Goal: Task Accomplishment & Management: Use online tool/utility

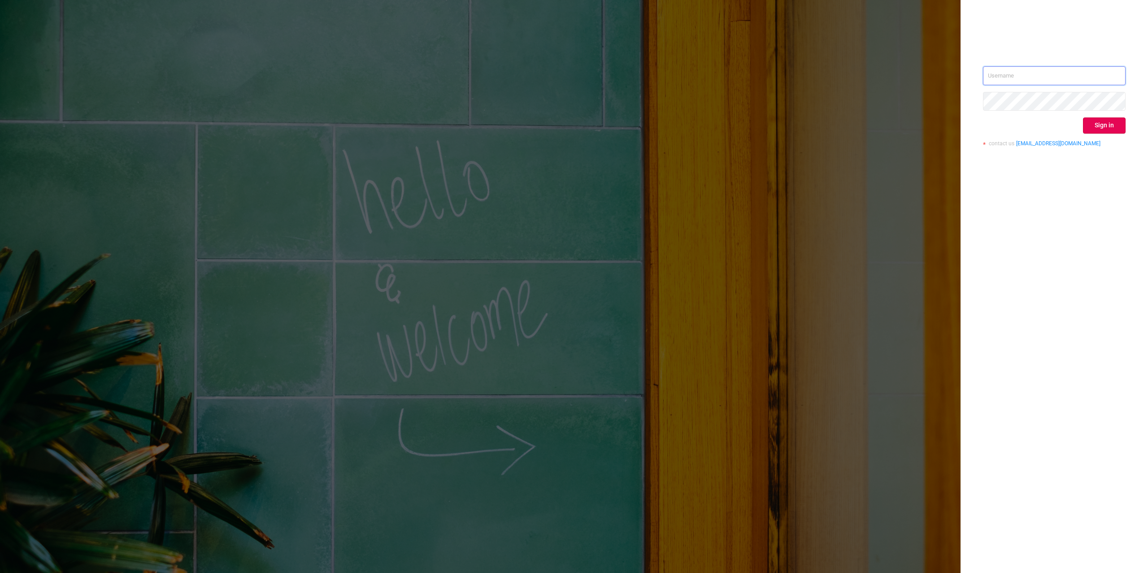
type input "[PERSON_NAME][EMAIL_ADDRESS][DOMAIN_NAME]"
click at [1107, 124] on button "Sign in" at bounding box center [1104, 125] width 43 height 16
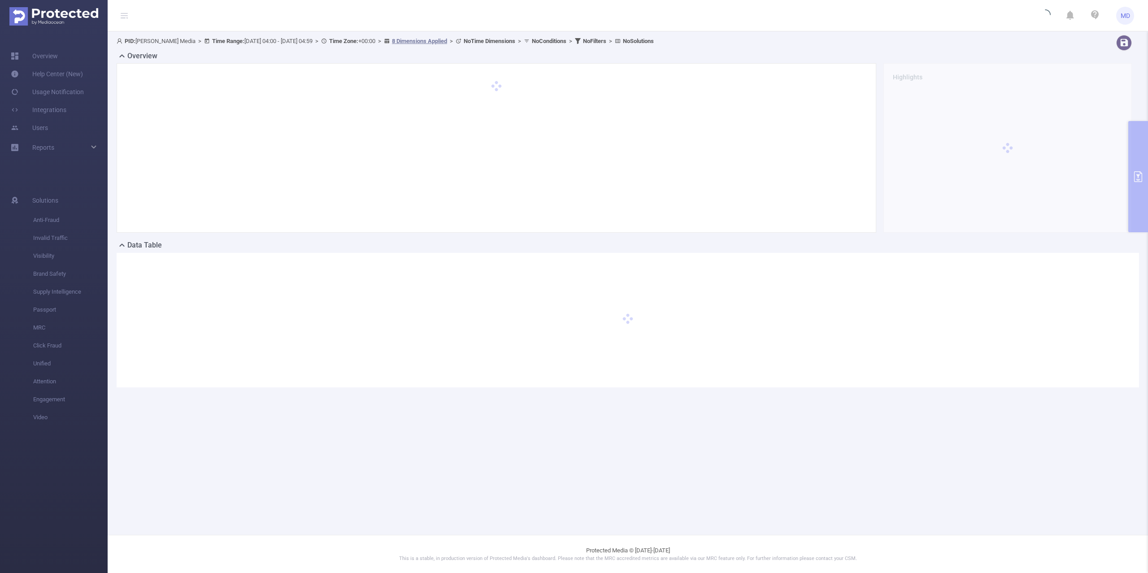
click at [217, 311] on div at bounding box center [628, 320] width 1022 height 134
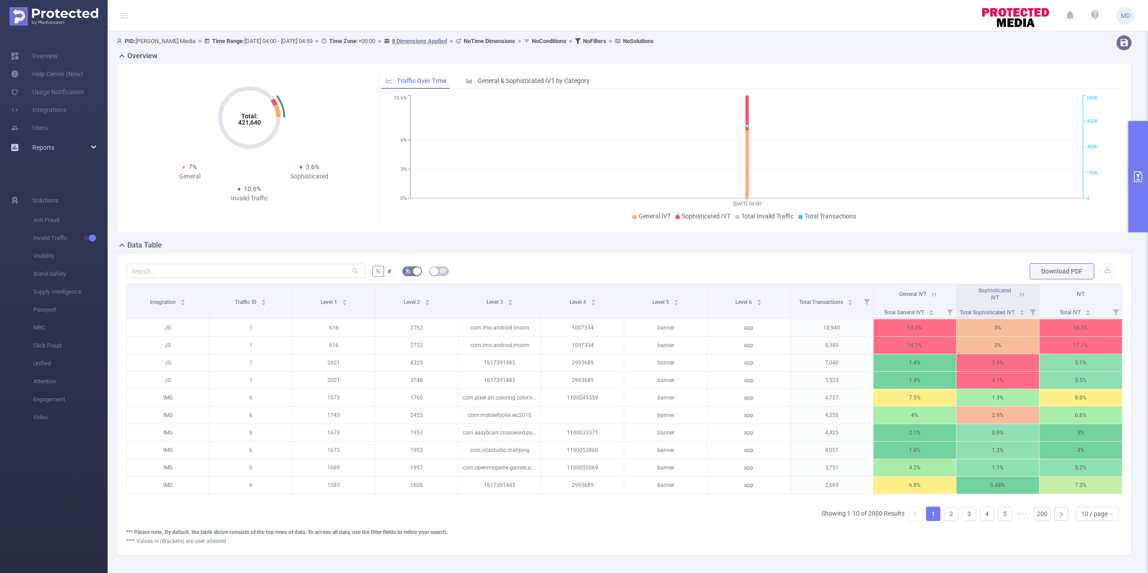
click at [54, 151] on div "Reports" at bounding box center [54, 148] width 108 height 18
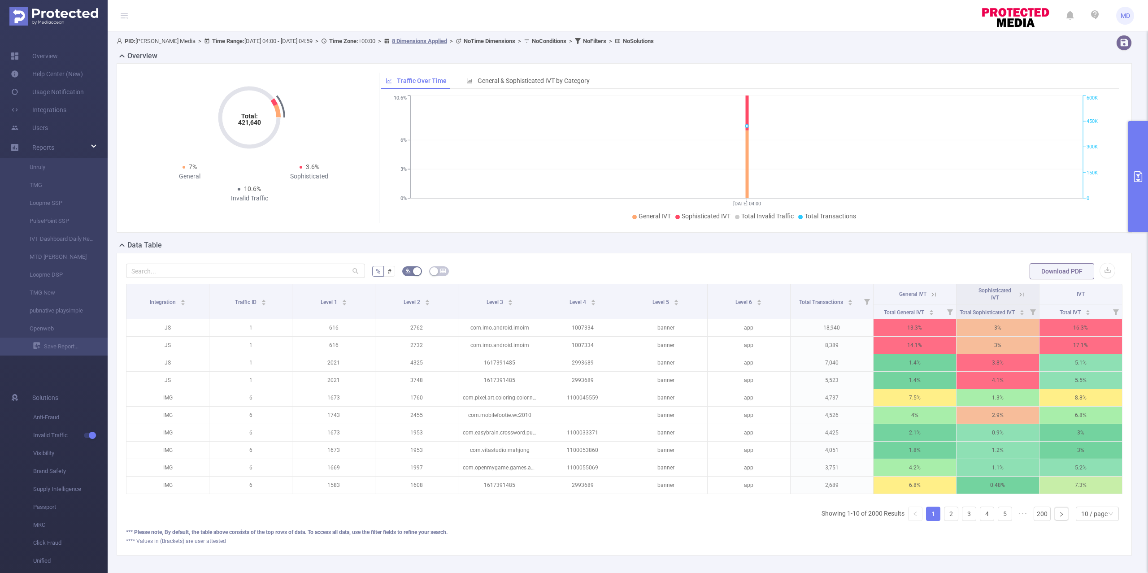
click at [1146, 175] on button "primary" at bounding box center [1138, 176] width 20 height 111
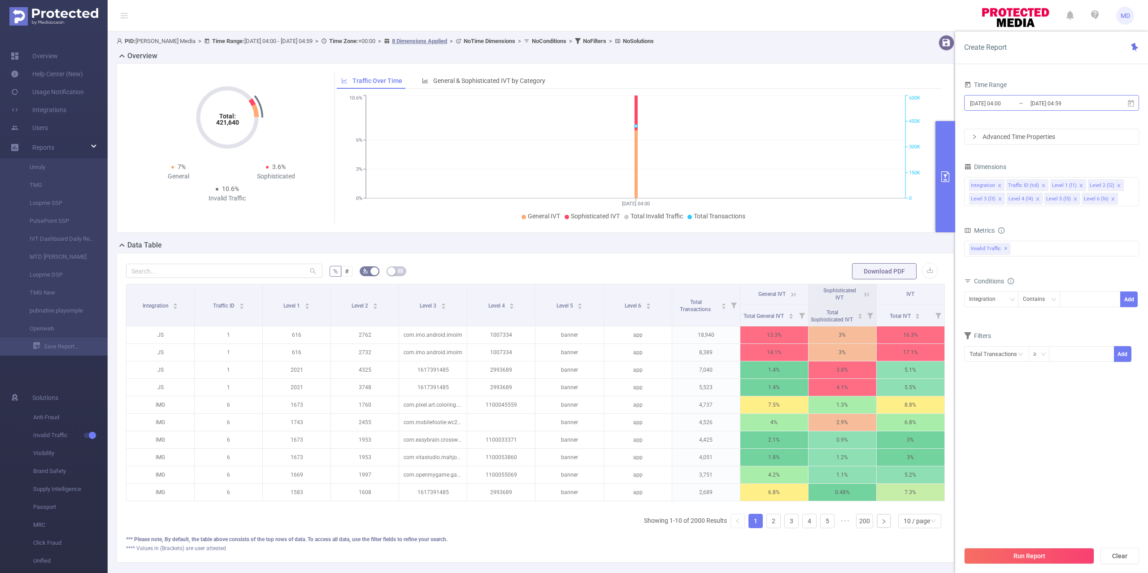
click at [1035, 99] on input "[DATE] 04:59" at bounding box center [1065, 103] width 73 height 12
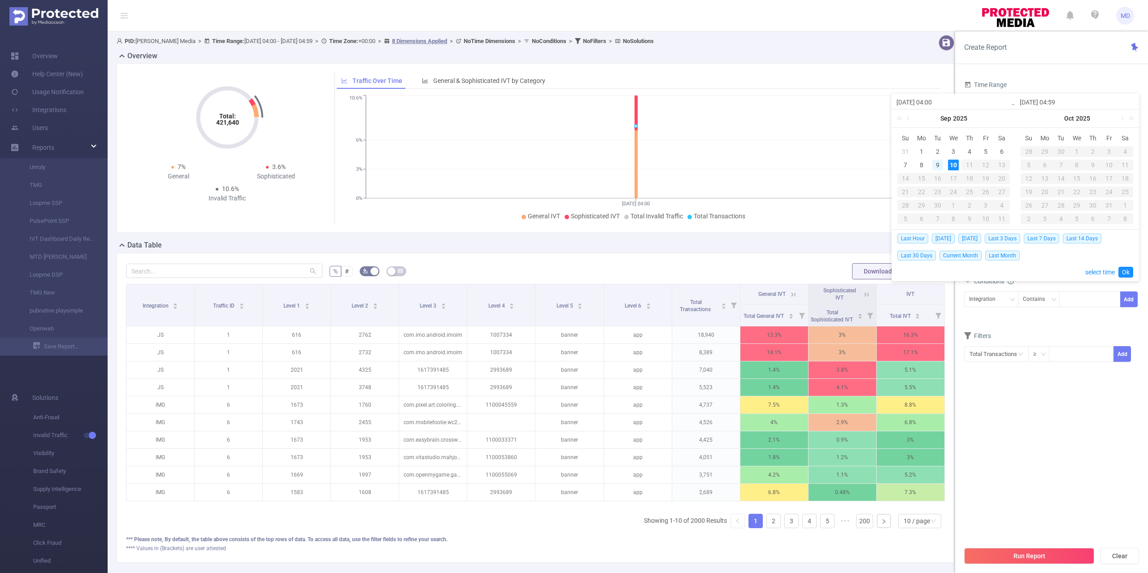
click at [937, 166] on div "9" at bounding box center [937, 165] width 11 height 11
click at [951, 167] on div "10" at bounding box center [953, 165] width 11 height 11
type input "[DATE] 04:00"
click at [1125, 271] on link "Ok" at bounding box center [1125, 272] width 15 height 11
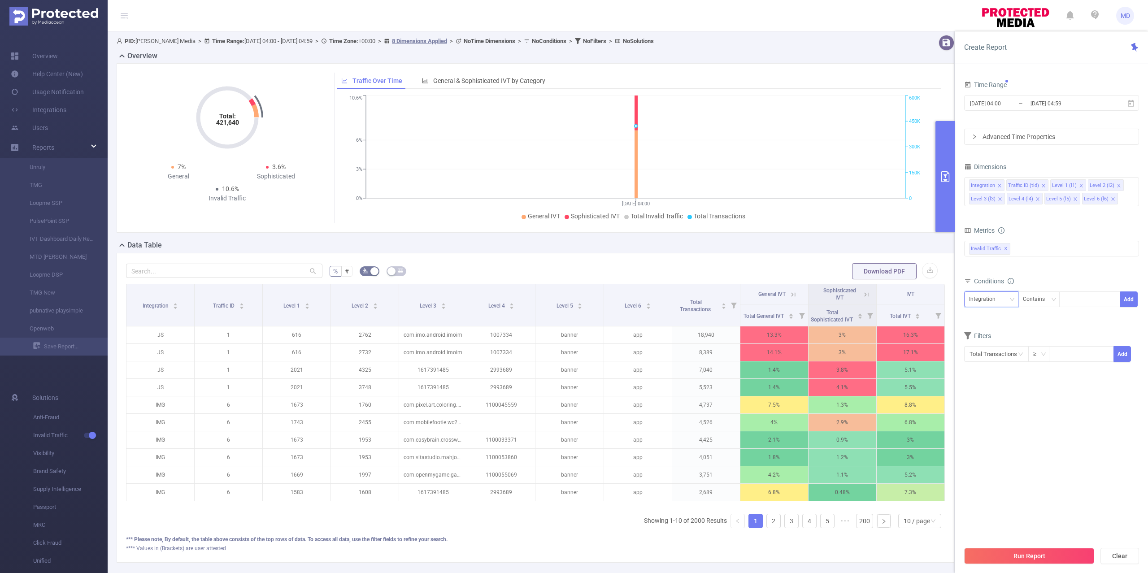
click at [988, 303] on div "Integration" at bounding box center [985, 299] width 33 height 15
click at [991, 332] on li "Traffic ID (tid)" at bounding box center [991, 333] width 54 height 14
click at [1078, 302] on div at bounding box center [1090, 299] width 52 height 15
type input "1"
click at [989, 303] on div "Integration" at bounding box center [985, 299] width 33 height 15
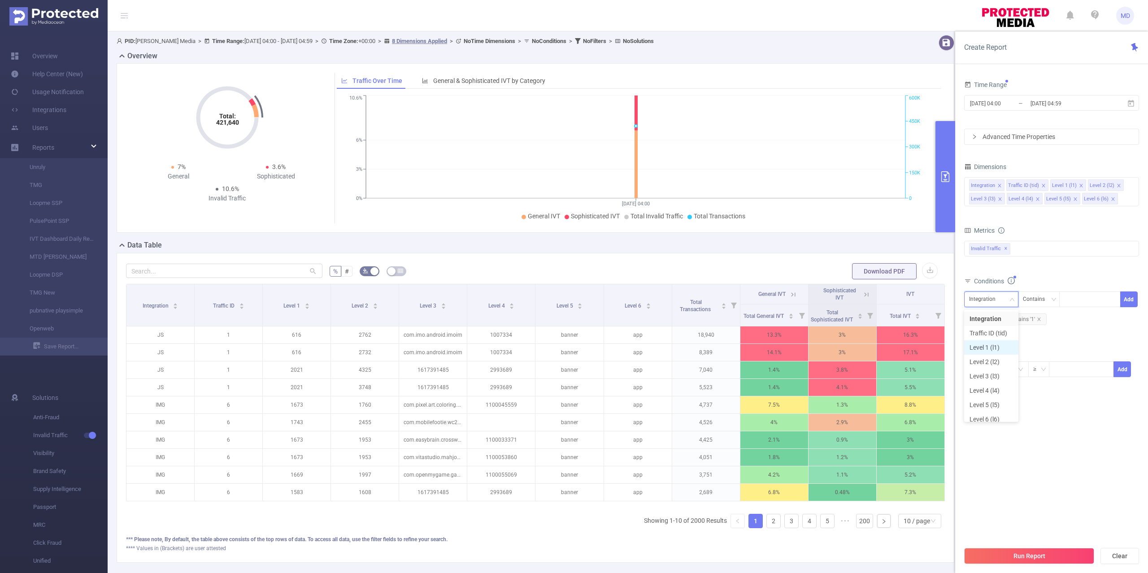
click at [990, 351] on li "Level 1 (l1)" at bounding box center [991, 347] width 54 height 14
click at [1082, 301] on div at bounding box center [1090, 299] width 52 height 15
paste input "2437"
type input "2437"
paste input "2436"
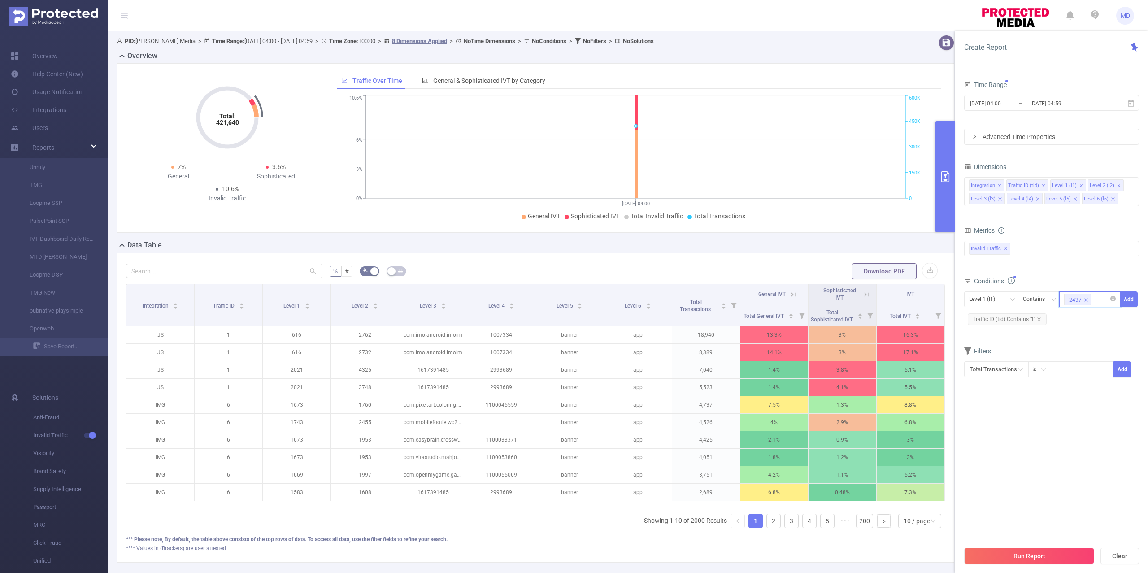
type input "2436"
paste input "2435"
type input "2435"
click at [1134, 298] on button "Add" at bounding box center [1128, 299] width 17 height 16
click at [1030, 551] on button "Run Report" at bounding box center [1029, 556] width 130 height 16
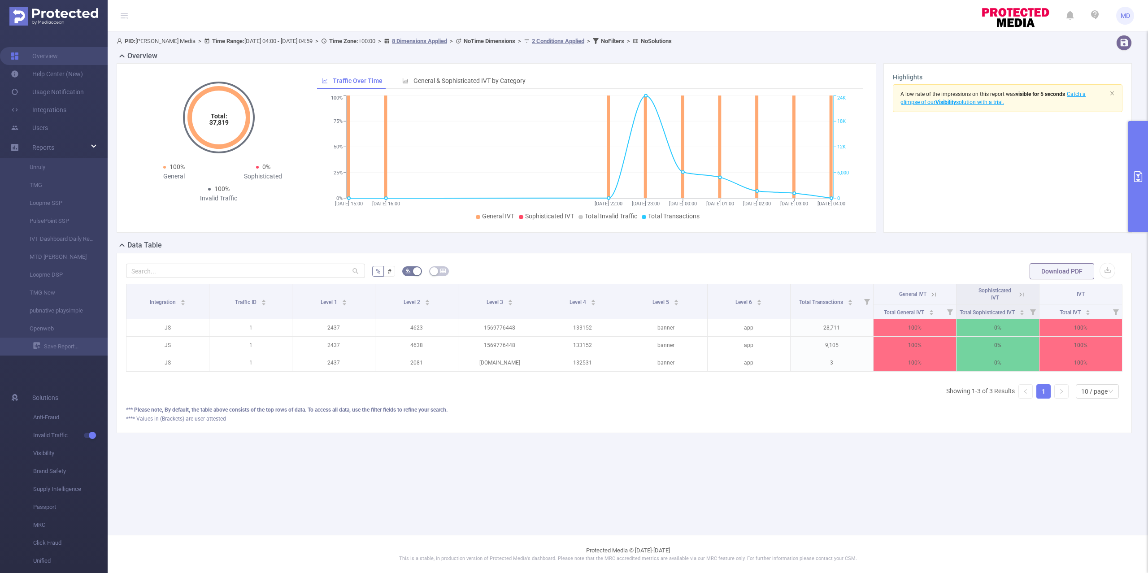
click at [851, 480] on main "PID: [PERSON_NAME] Media > Time Range: [DATE] 04:00 - [DATE] 04:59 > Time Zone:…" at bounding box center [628, 267] width 1040 height 535
click at [1137, 186] on button "primary" at bounding box center [1138, 176] width 20 height 111
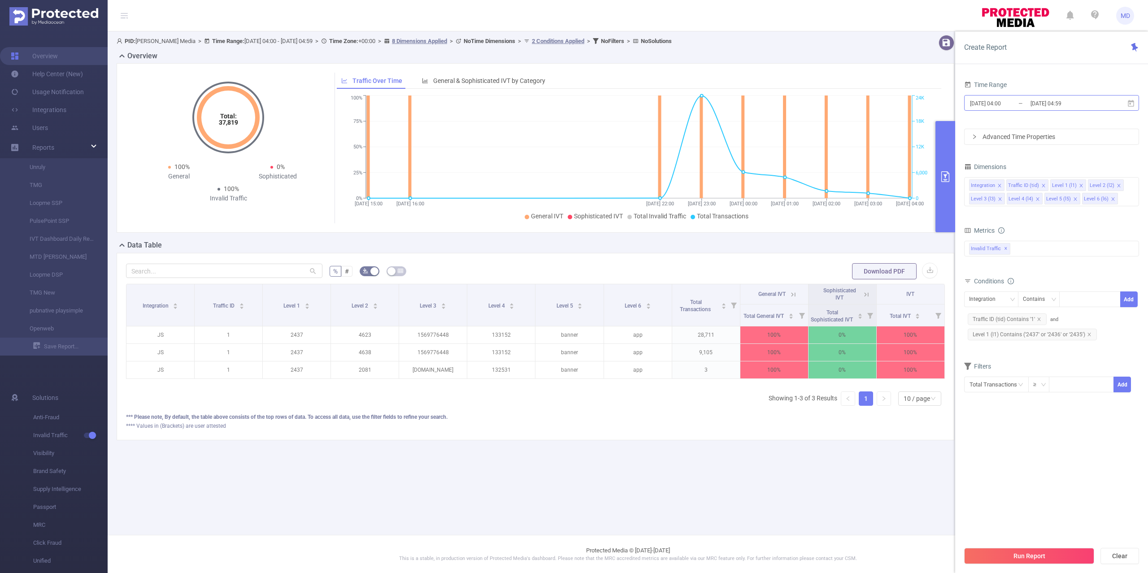
click at [1026, 106] on input "[DATE] 04:00" at bounding box center [1005, 103] width 73 height 12
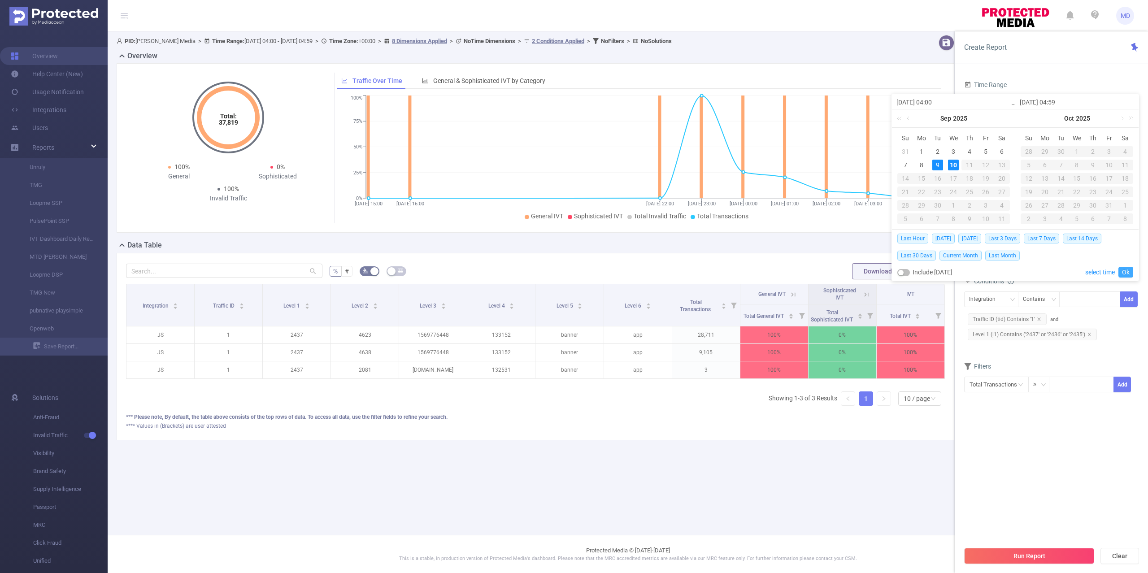
click at [1130, 276] on link "Ok" at bounding box center [1125, 272] width 15 height 11
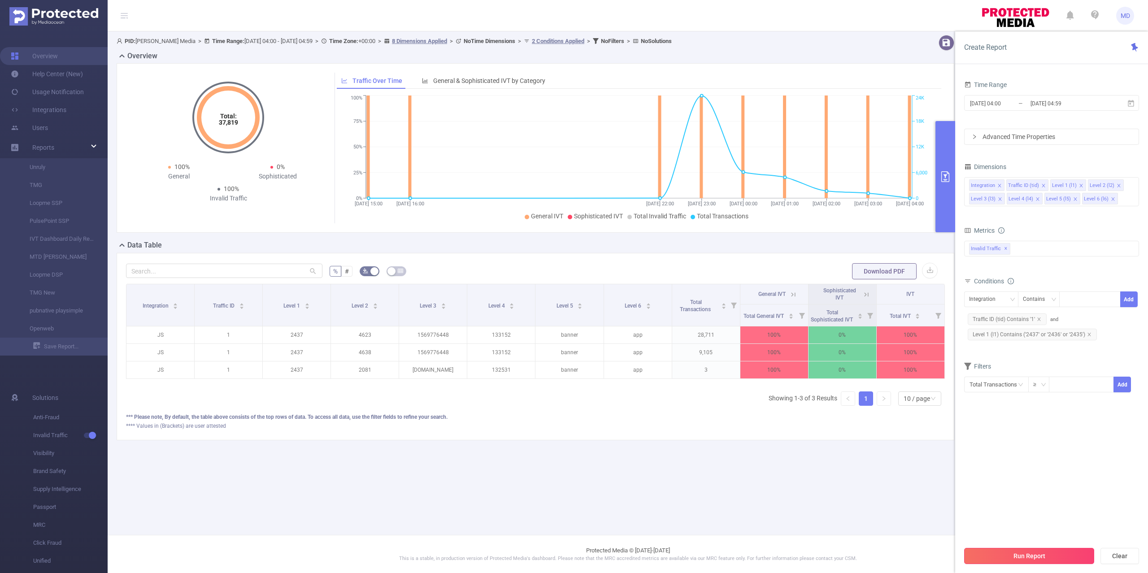
click at [1011, 556] on button "Run Report" at bounding box center [1029, 556] width 130 height 16
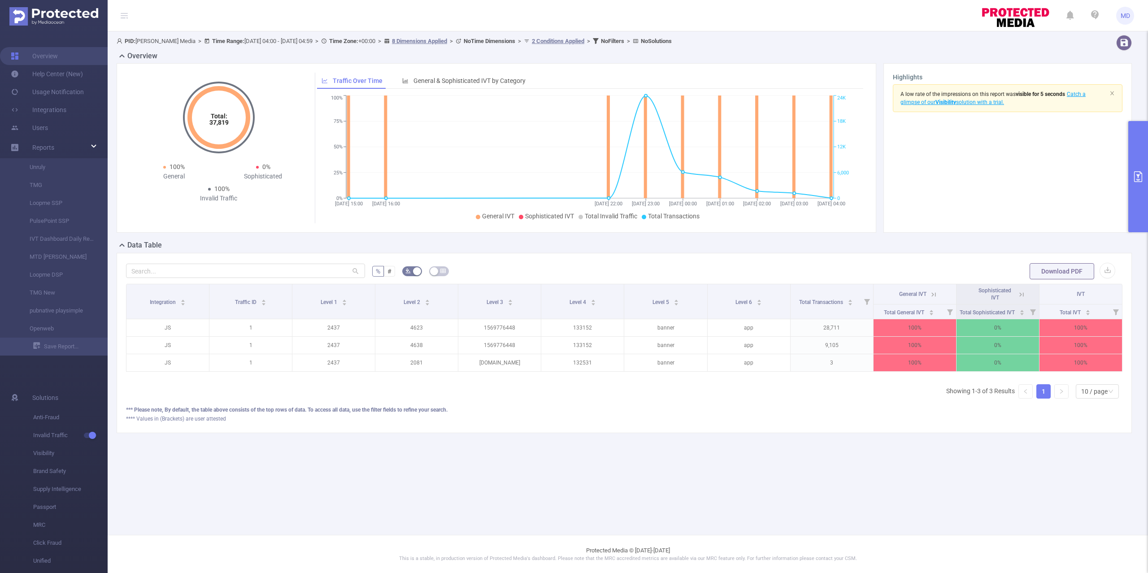
click at [485, 451] on div "PID: [PERSON_NAME] Media > Time Range: [DATE] 04:00 - [DATE] 04:59 > Time Zone:…" at bounding box center [628, 241] width 1040 height 420
click at [933, 296] on icon at bounding box center [933, 294] width 8 height 8
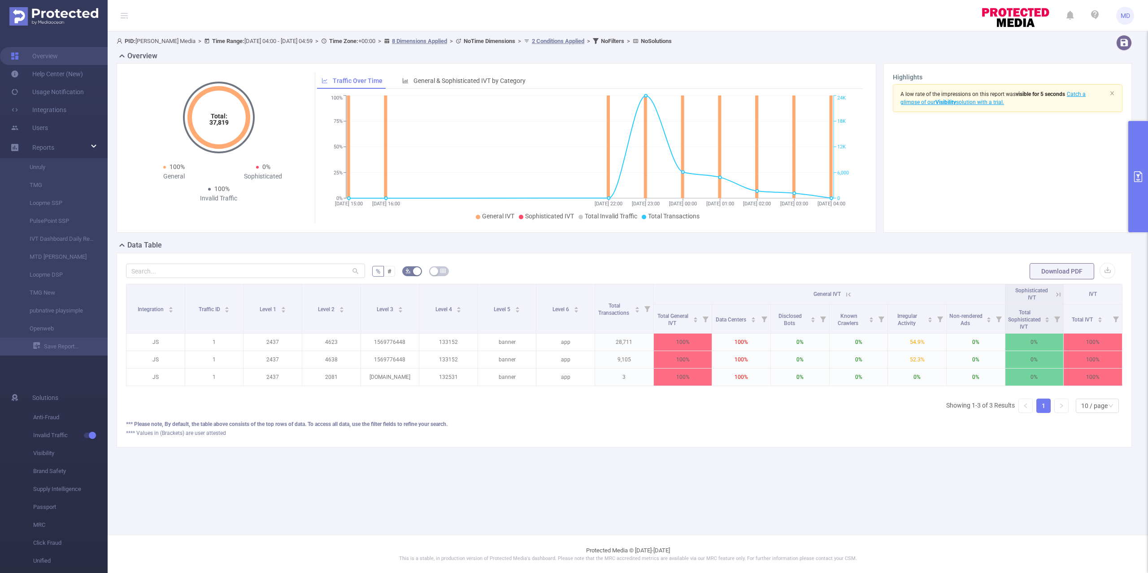
click at [1130, 178] on button "primary" at bounding box center [1138, 176] width 20 height 111
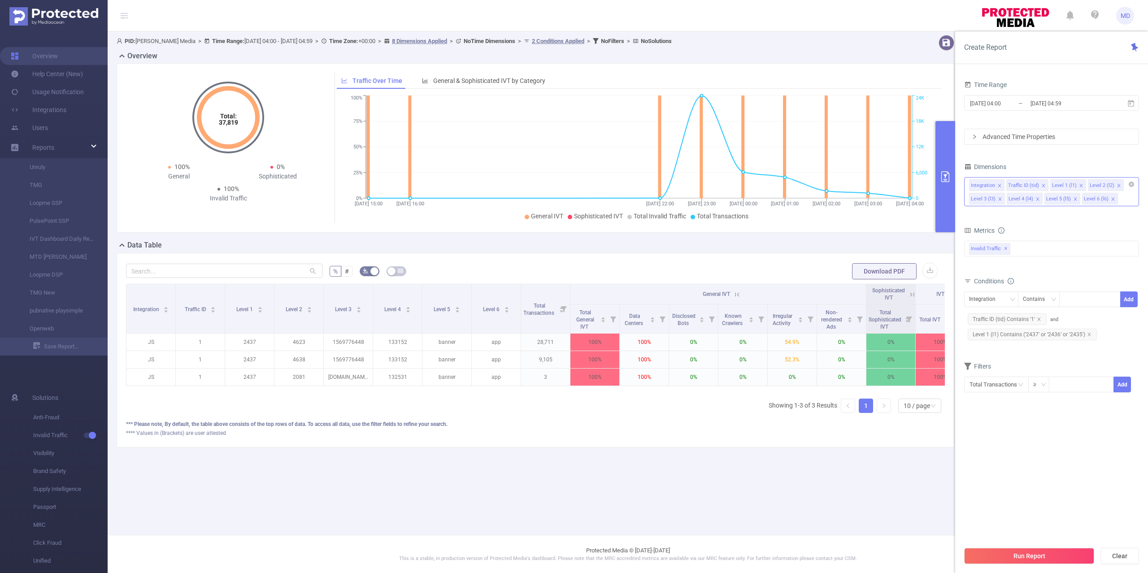
click at [1125, 203] on div "Integration Traffic ID (tid) Level 1 (l1) Level 2 (l2) Level 3 (l3) Level 4 (l4…" at bounding box center [1051, 191] width 175 height 29
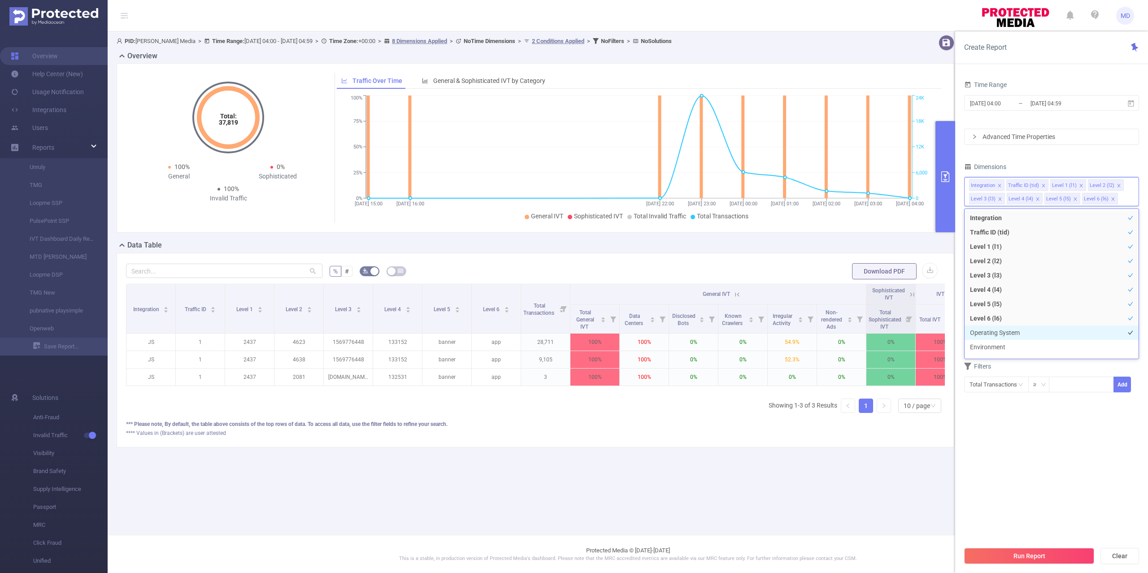
click at [1035, 329] on li "Operating System" at bounding box center [1051, 332] width 174 height 14
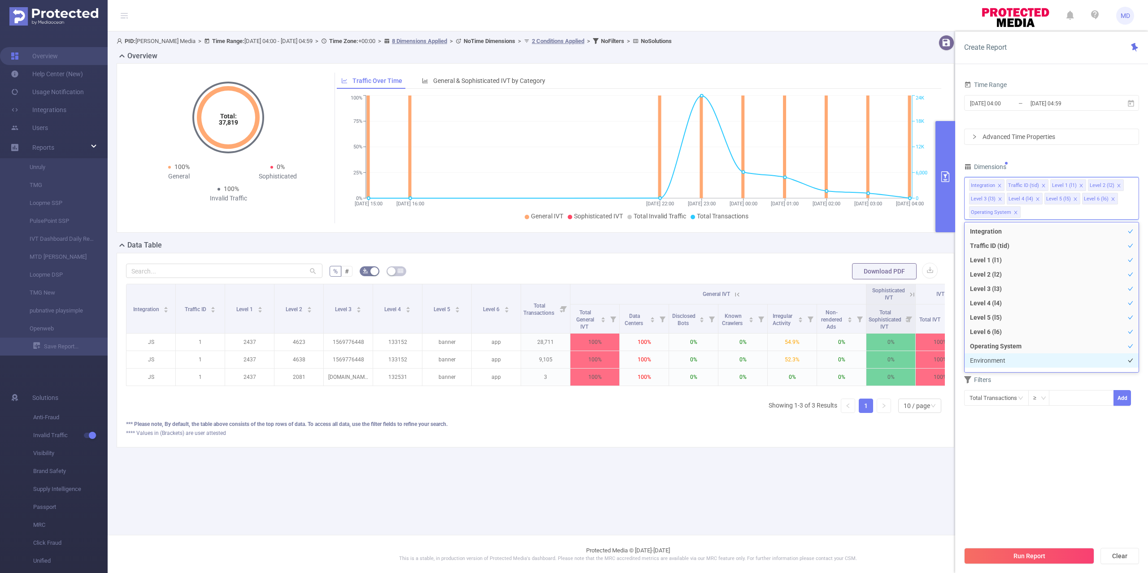
click at [1014, 354] on li "Environment" at bounding box center [1051, 360] width 174 height 14
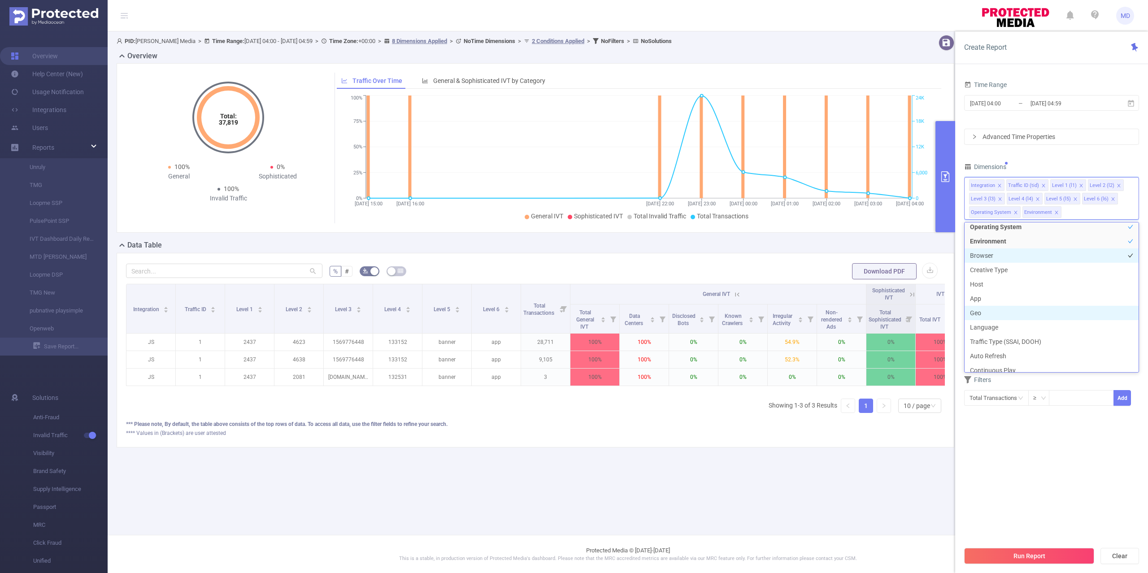
scroll to position [141, 0]
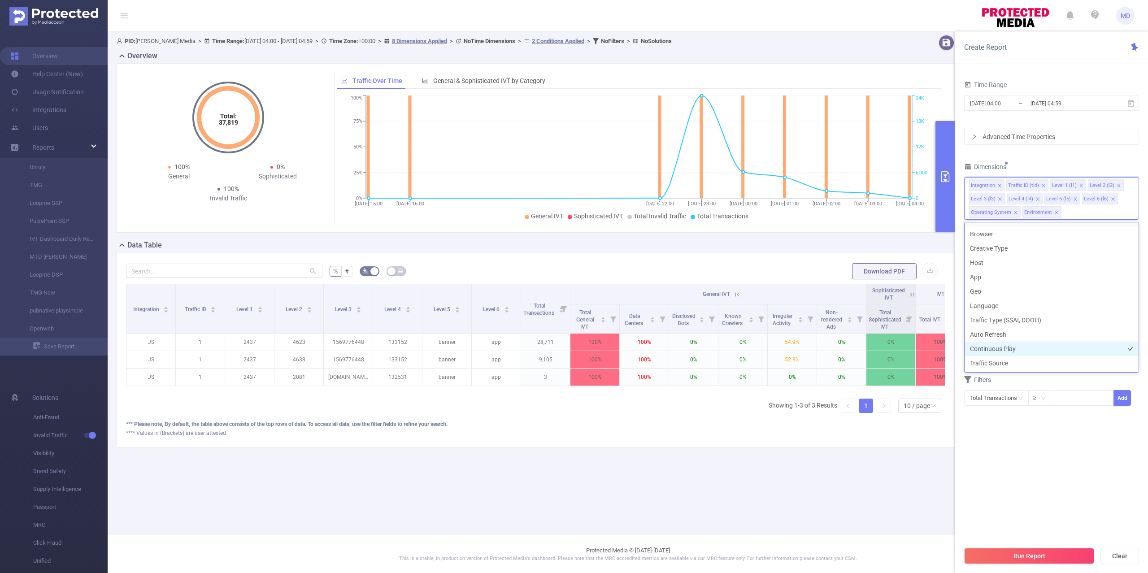
click at [1017, 355] on li "Continuous Play" at bounding box center [1051, 349] width 174 height 14
click at [1015, 351] on li "Continuous Play" at bounding box center [1051, 349] width 174 height 14
click at [1009, 366] on li "Traffic Source" at bounding box center [1051, 363] width 174 height 14
click at [1028, 554] on button "Run Report" at bounding box center [1029, 556] width 130 height 16
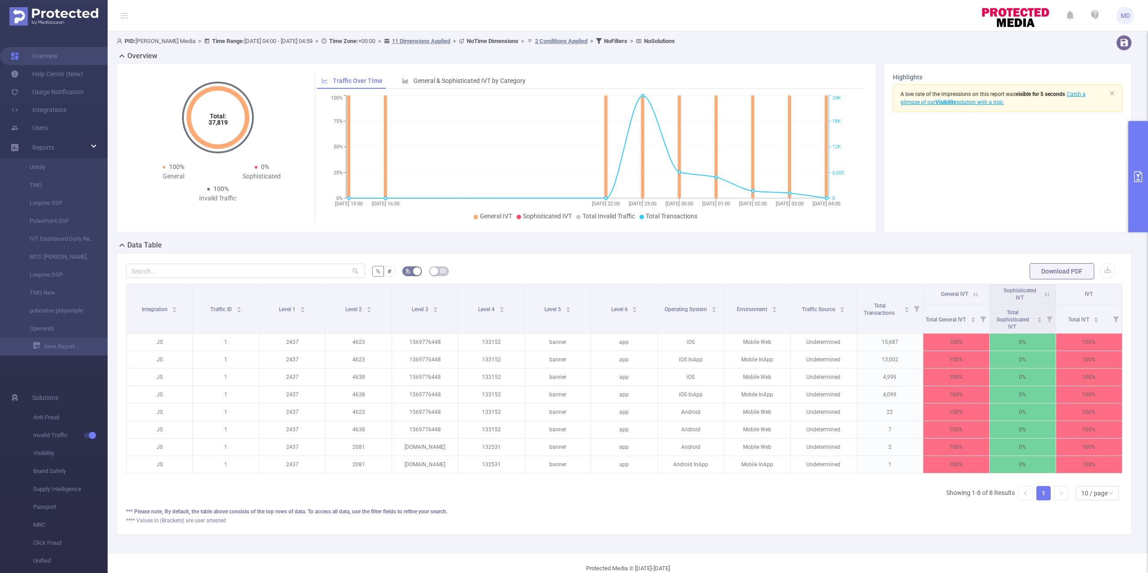
drag, startPoint x: 1138, startPoint y: 172, endPoint x: 1127, endPoint y: 172, distance: 10.8
click at [1138, 171] on icon "primary" at bounding box center [1137, 176] width 11 height 11
